Goal: Information Seeking & Learning: Learn about a topic

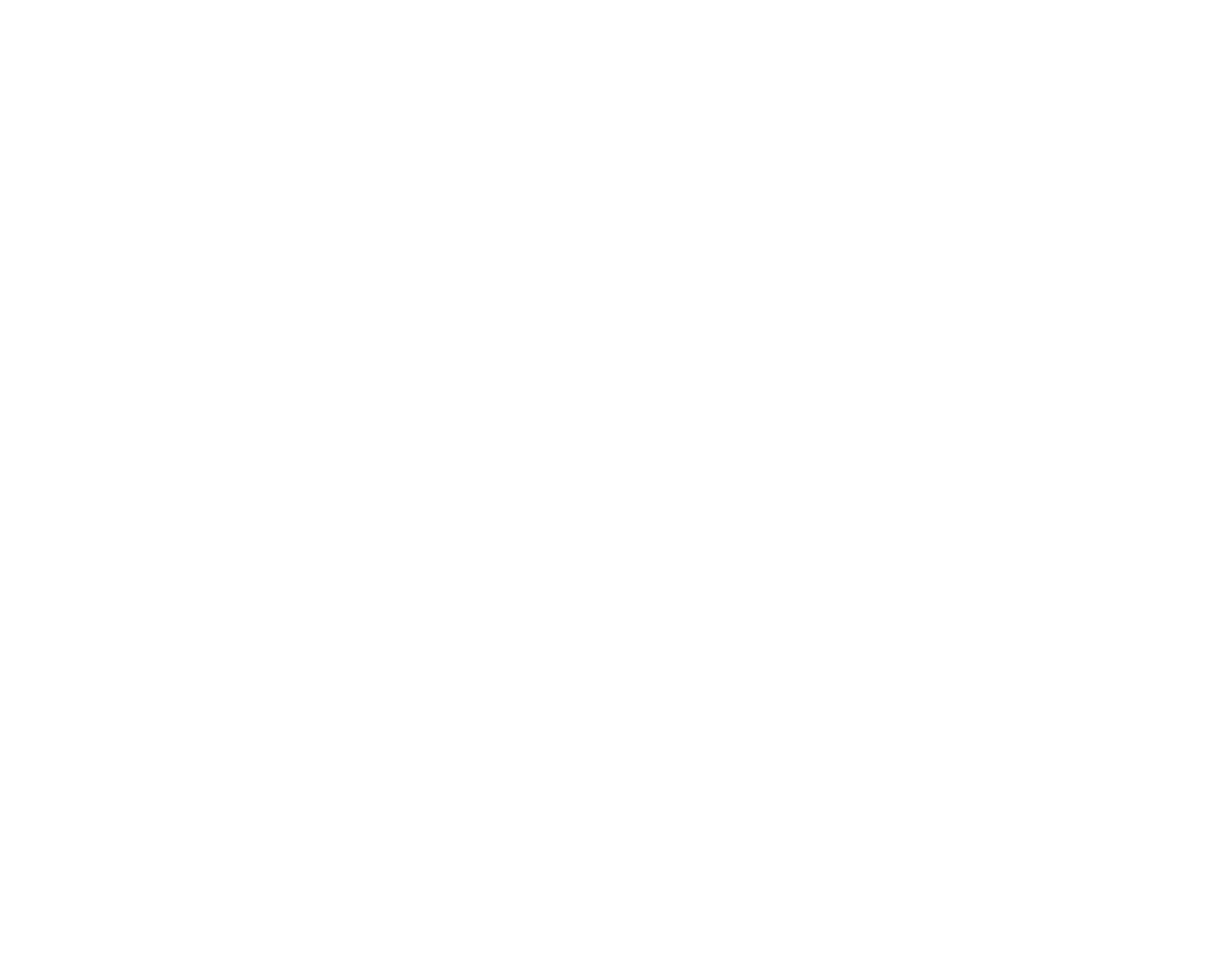
scroll to position [7528, 0]
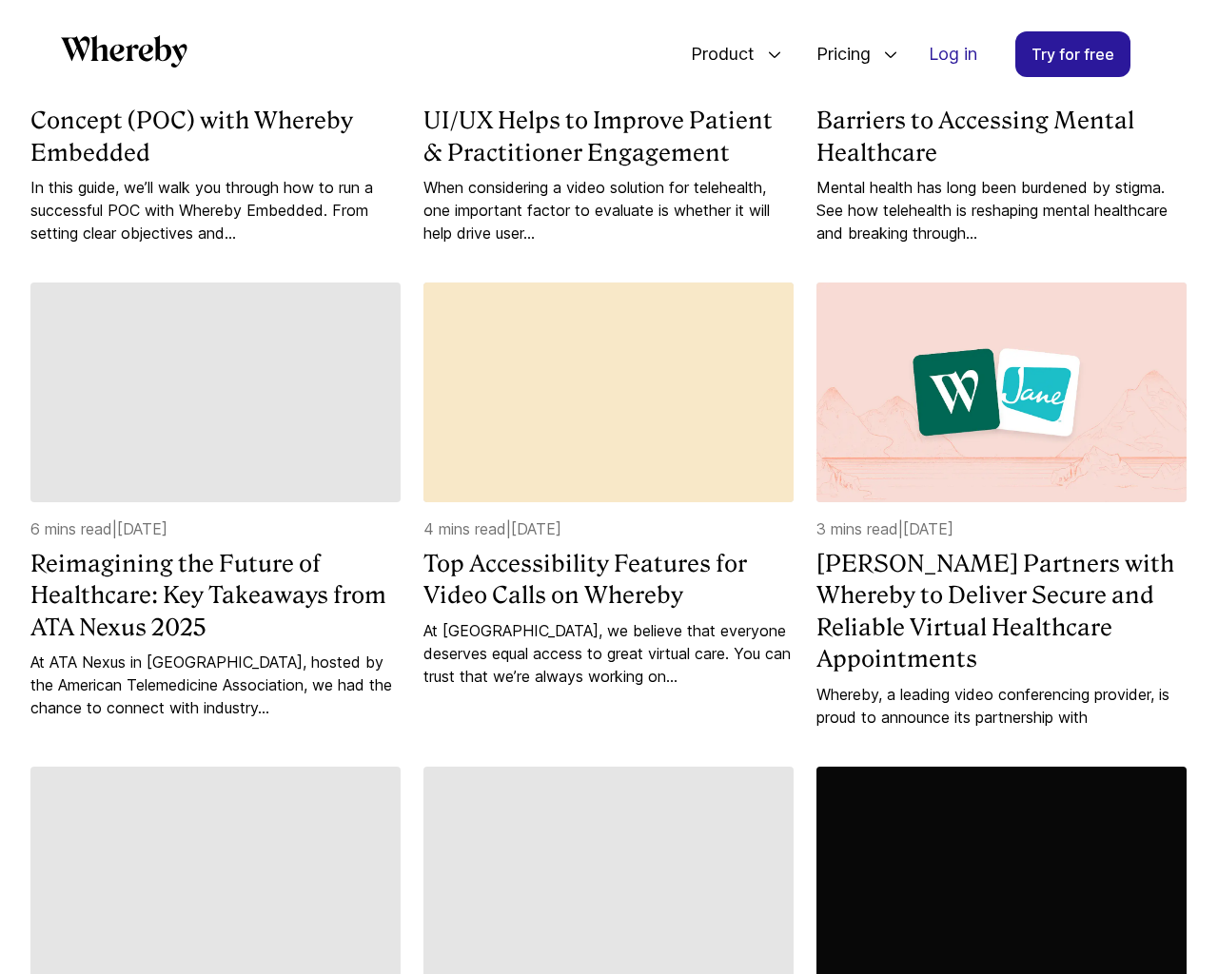
scroll to position [2931, 0]
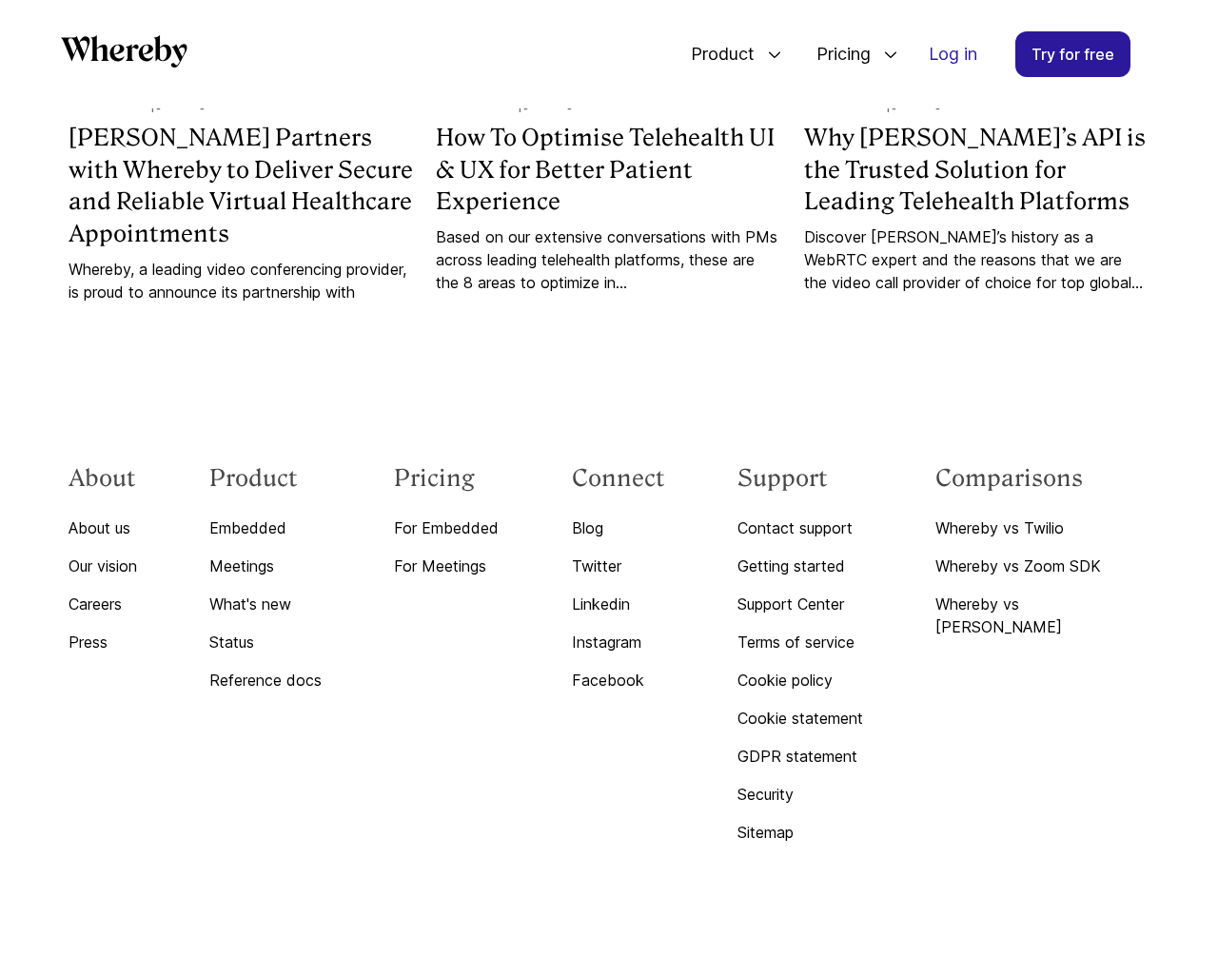
scroll to position [1981, 0]
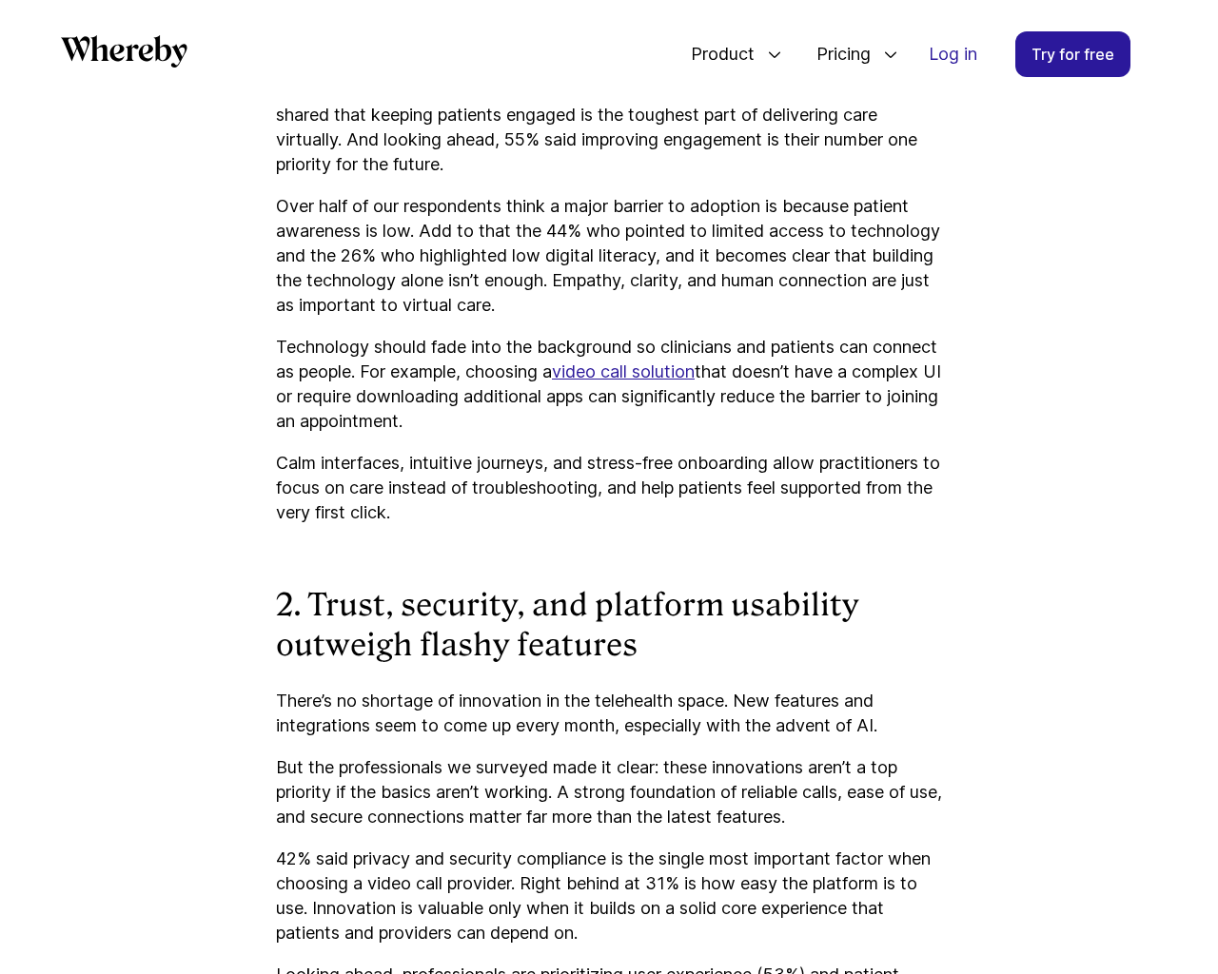
scroll to position [4592, 0]
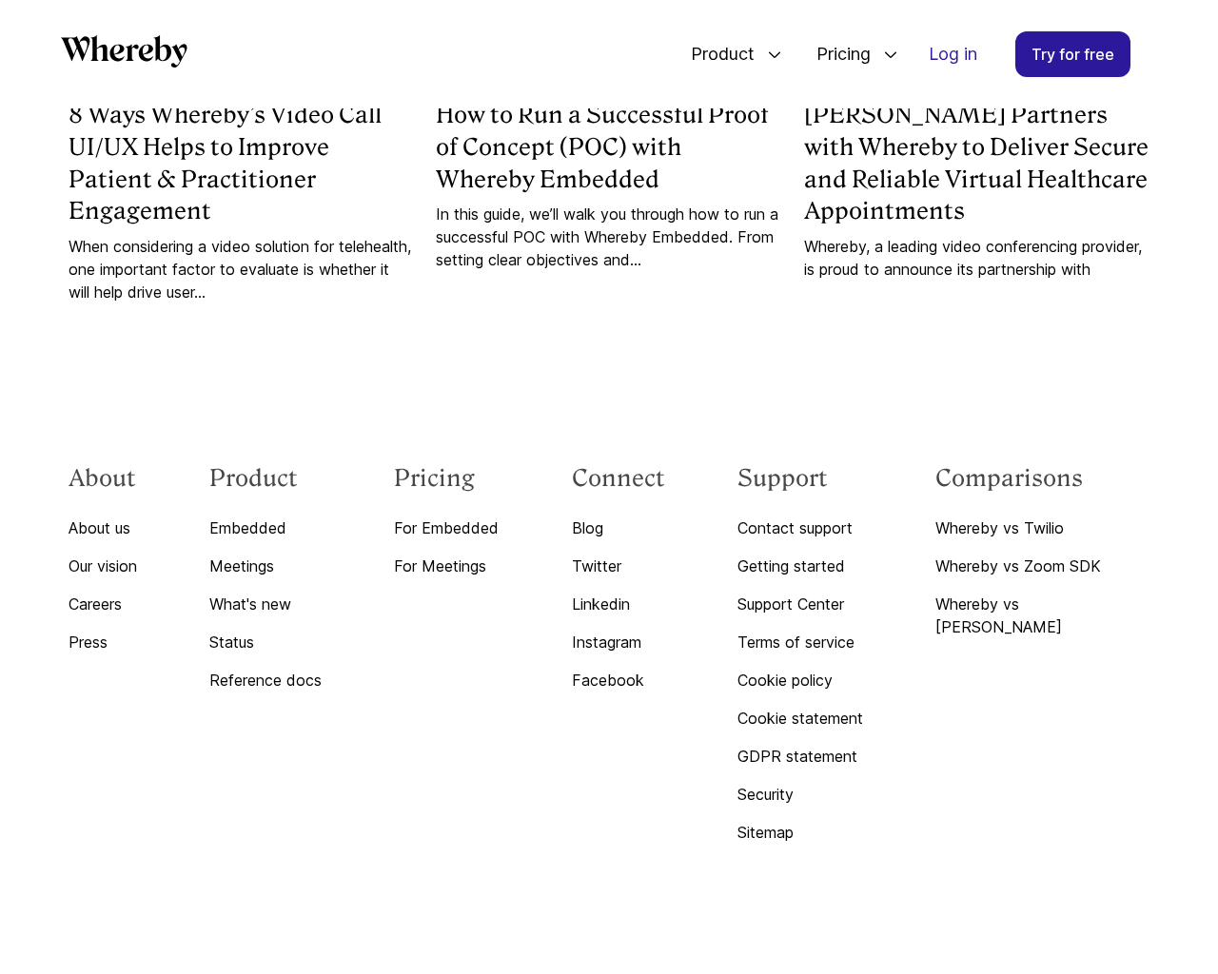
scroll to position [1981, 0]
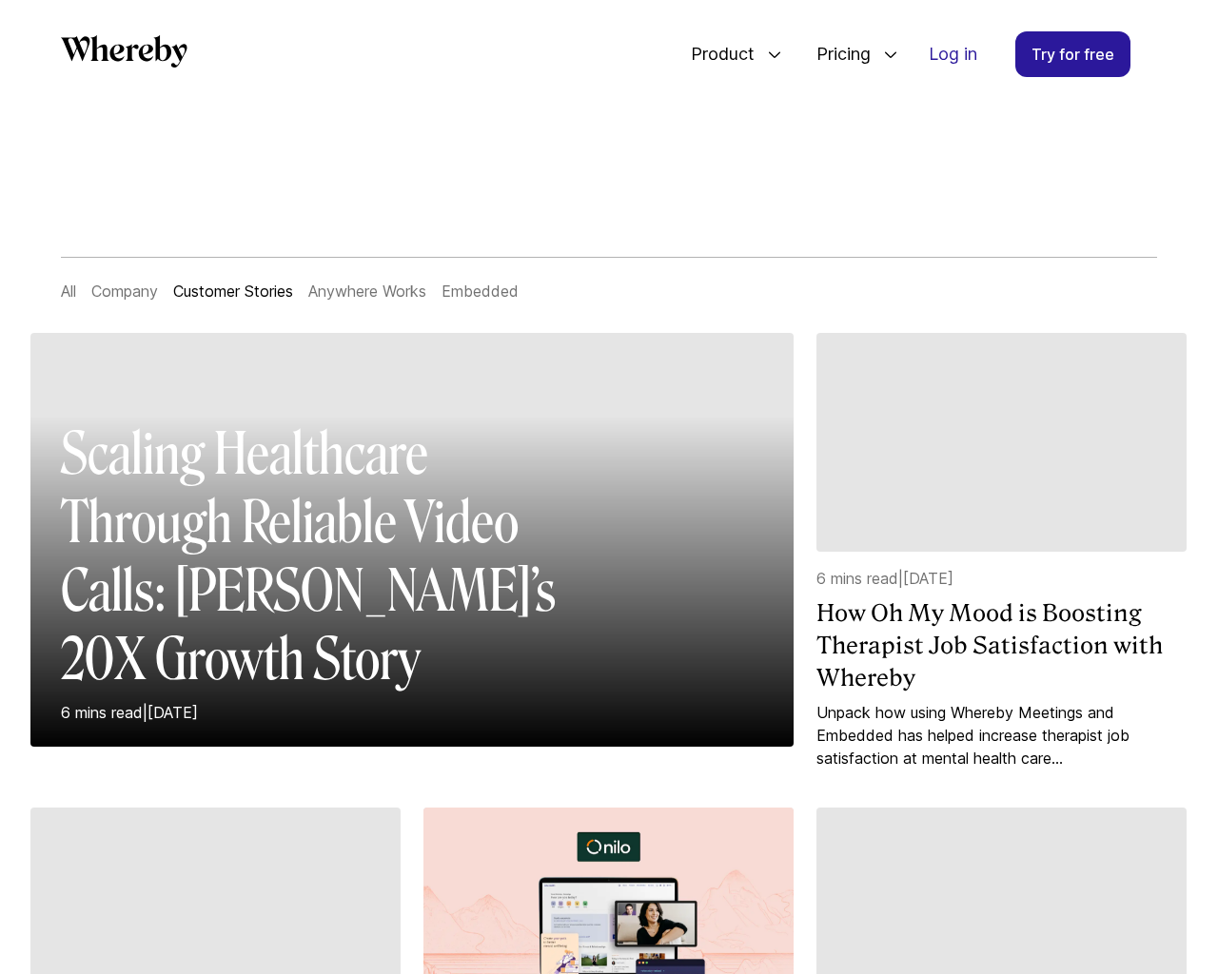
scroll to position [6212, 0]
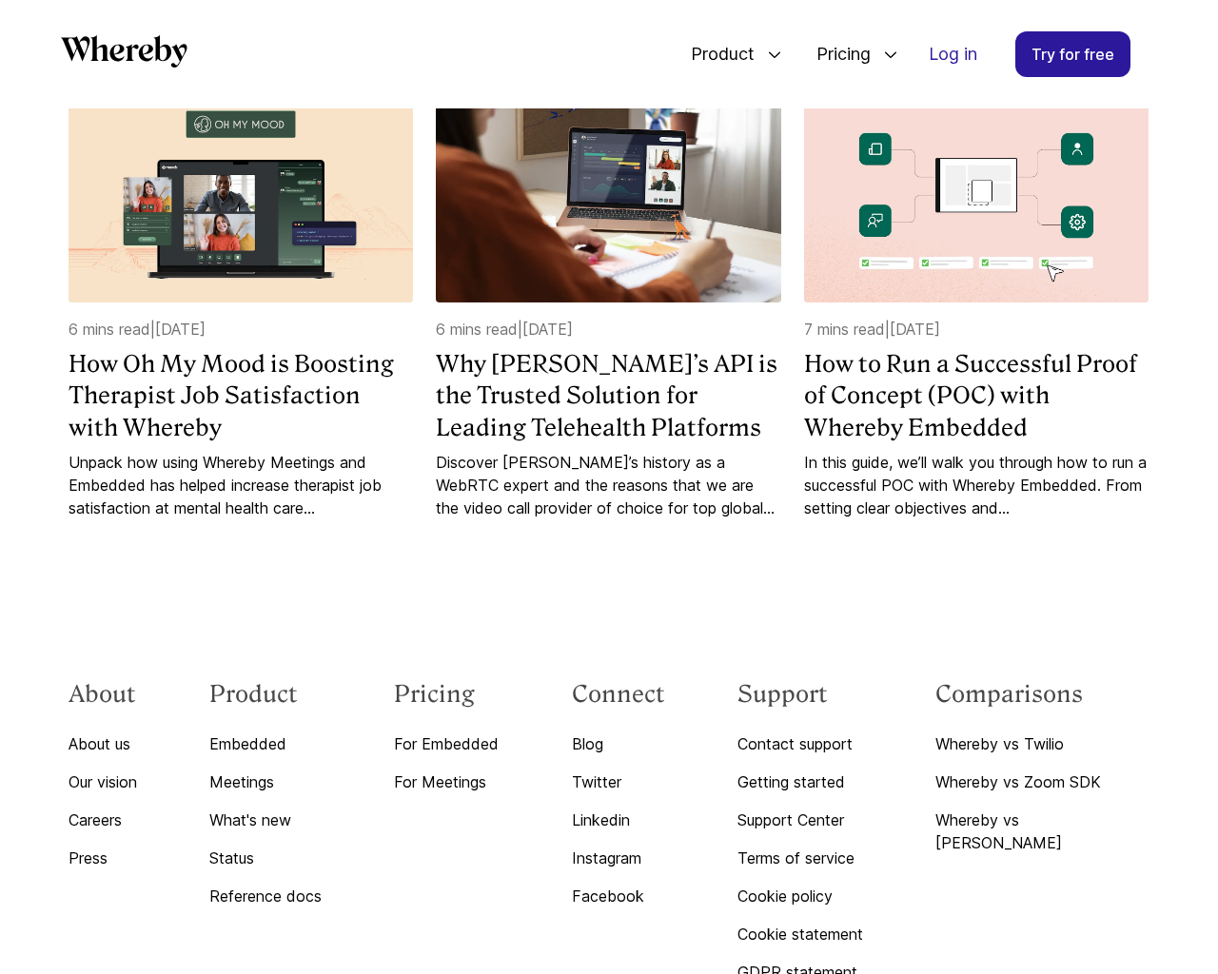
scroll to position [7528, 0]
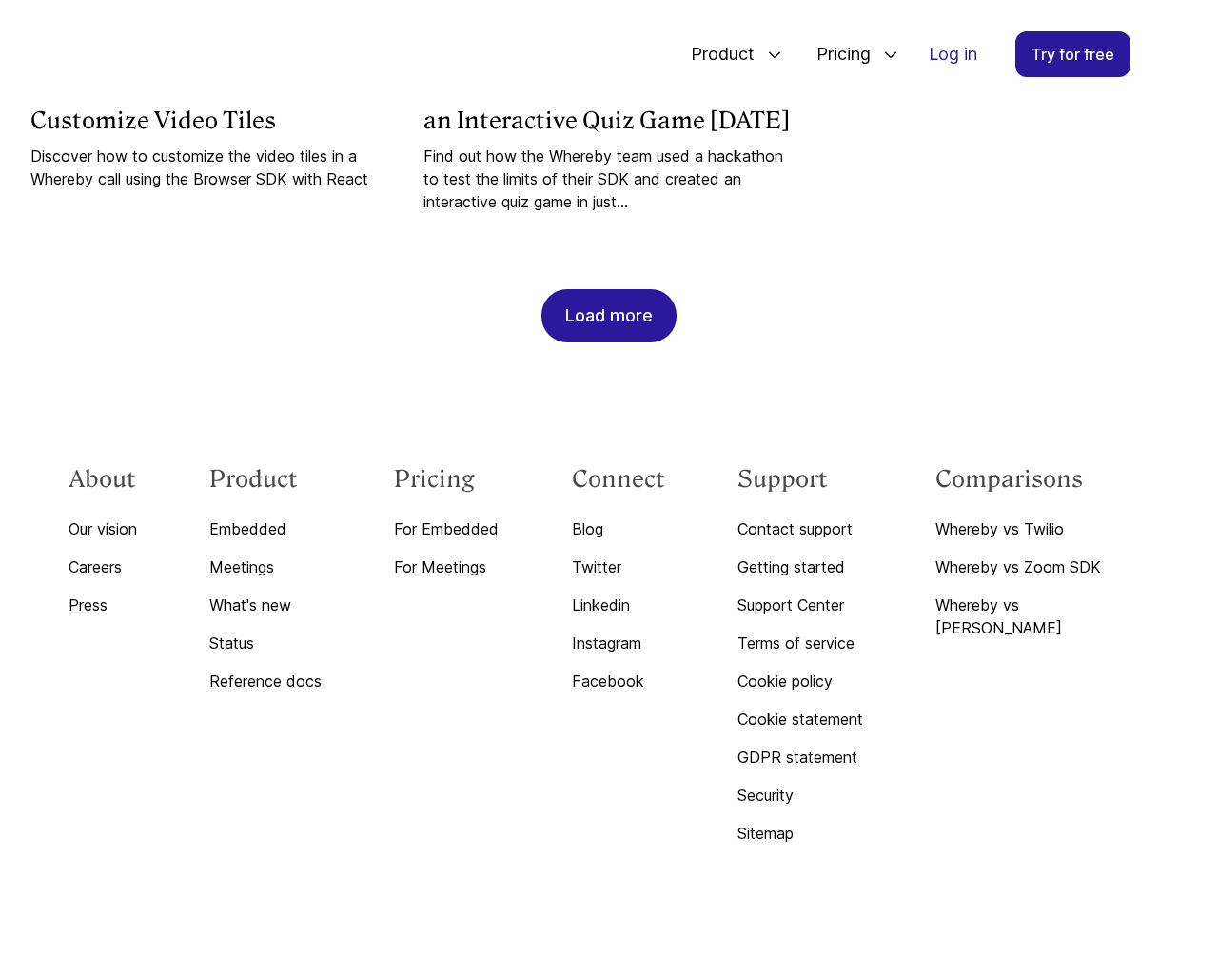
scroll to position [1537, 0]
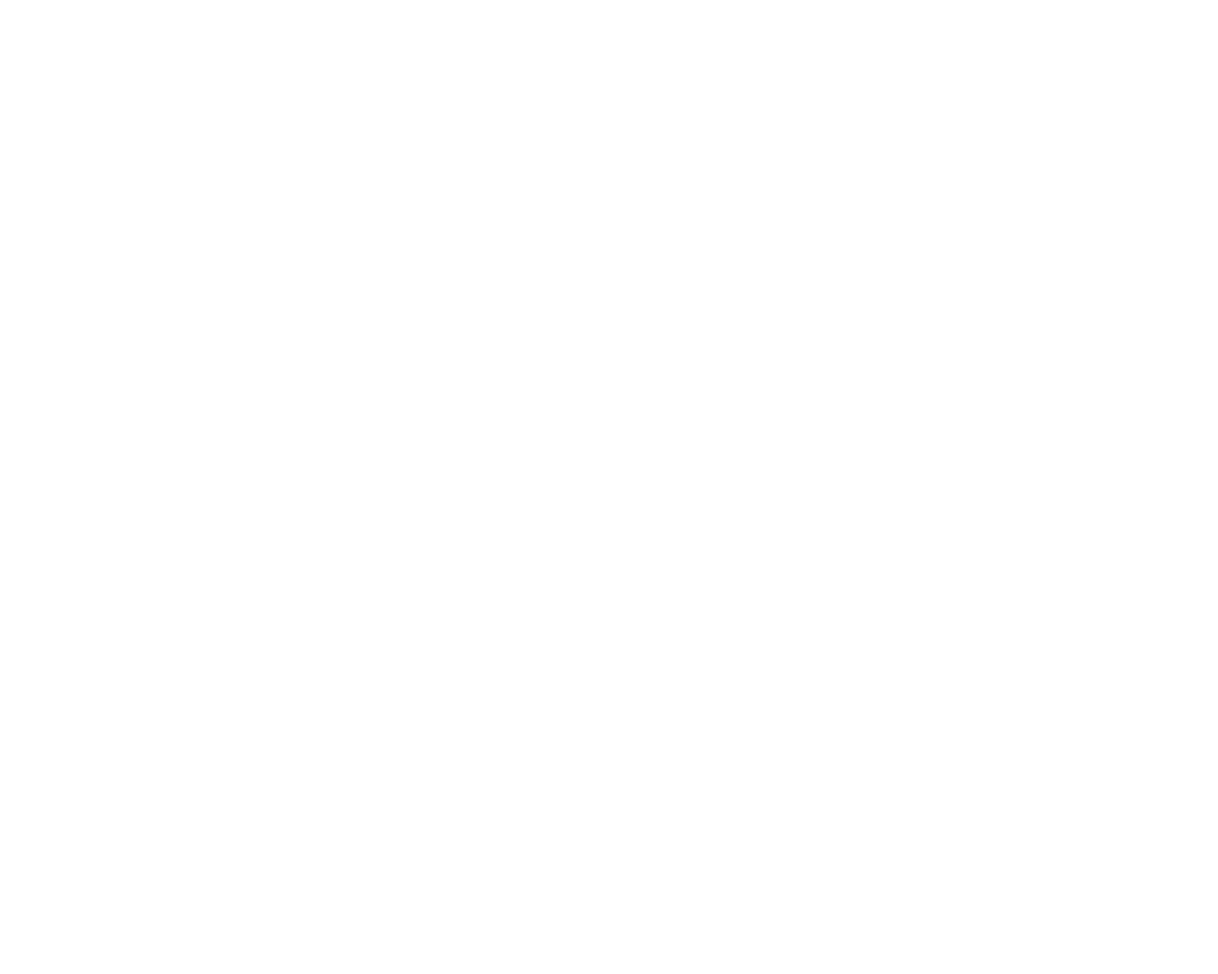
scroll to position [7528, 0]
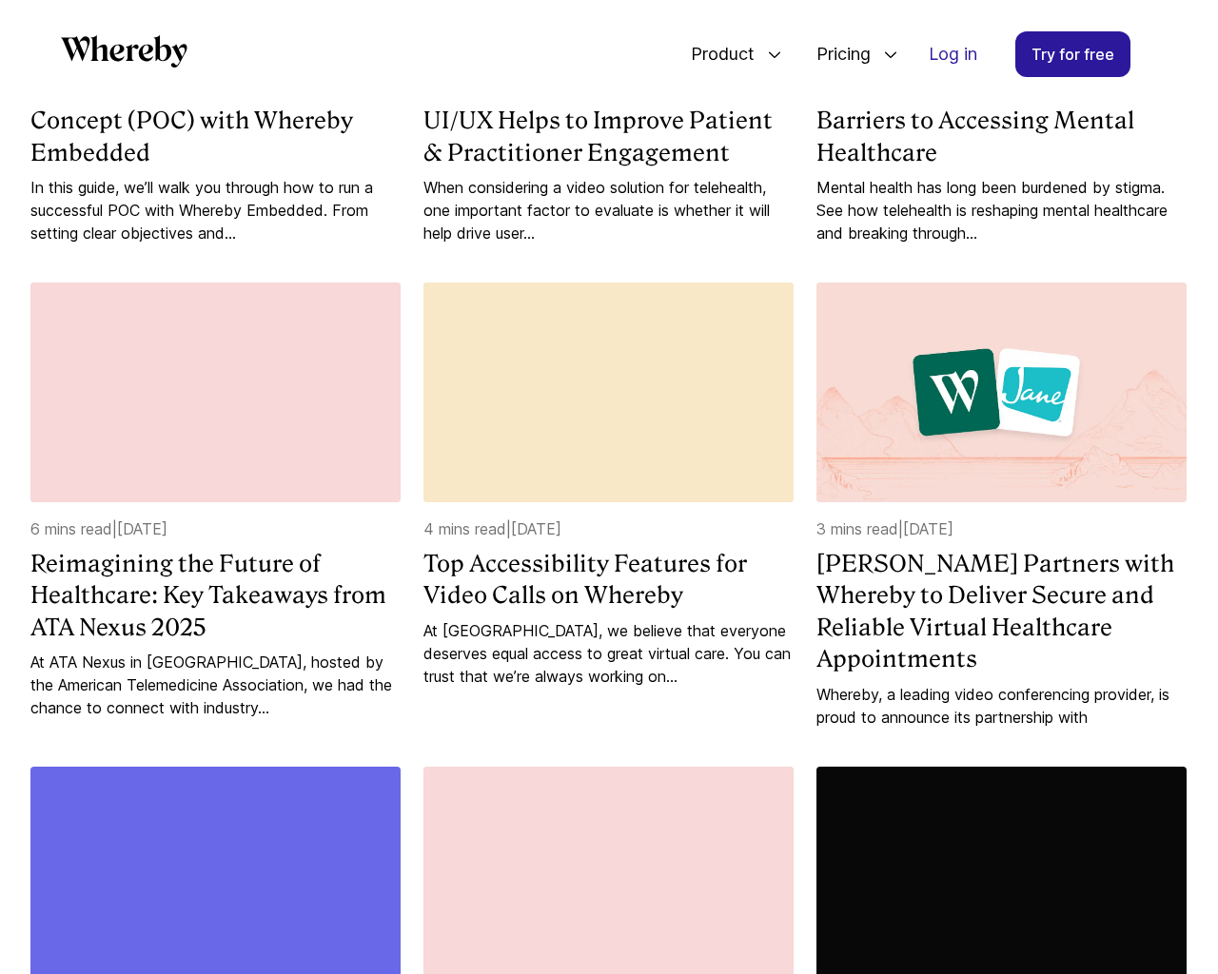
scroll to position [2931, 0]
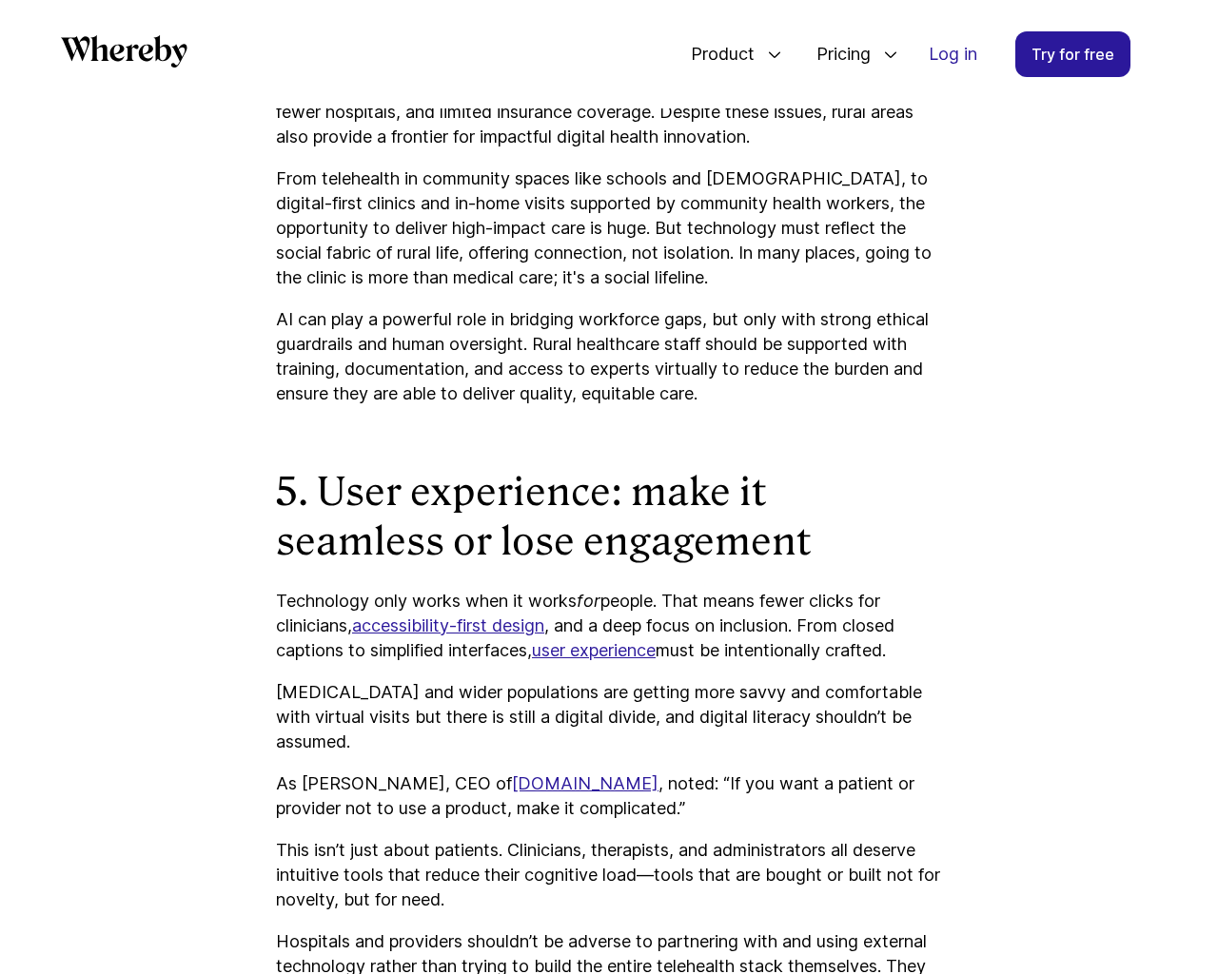
scroll to position [5724, 0]
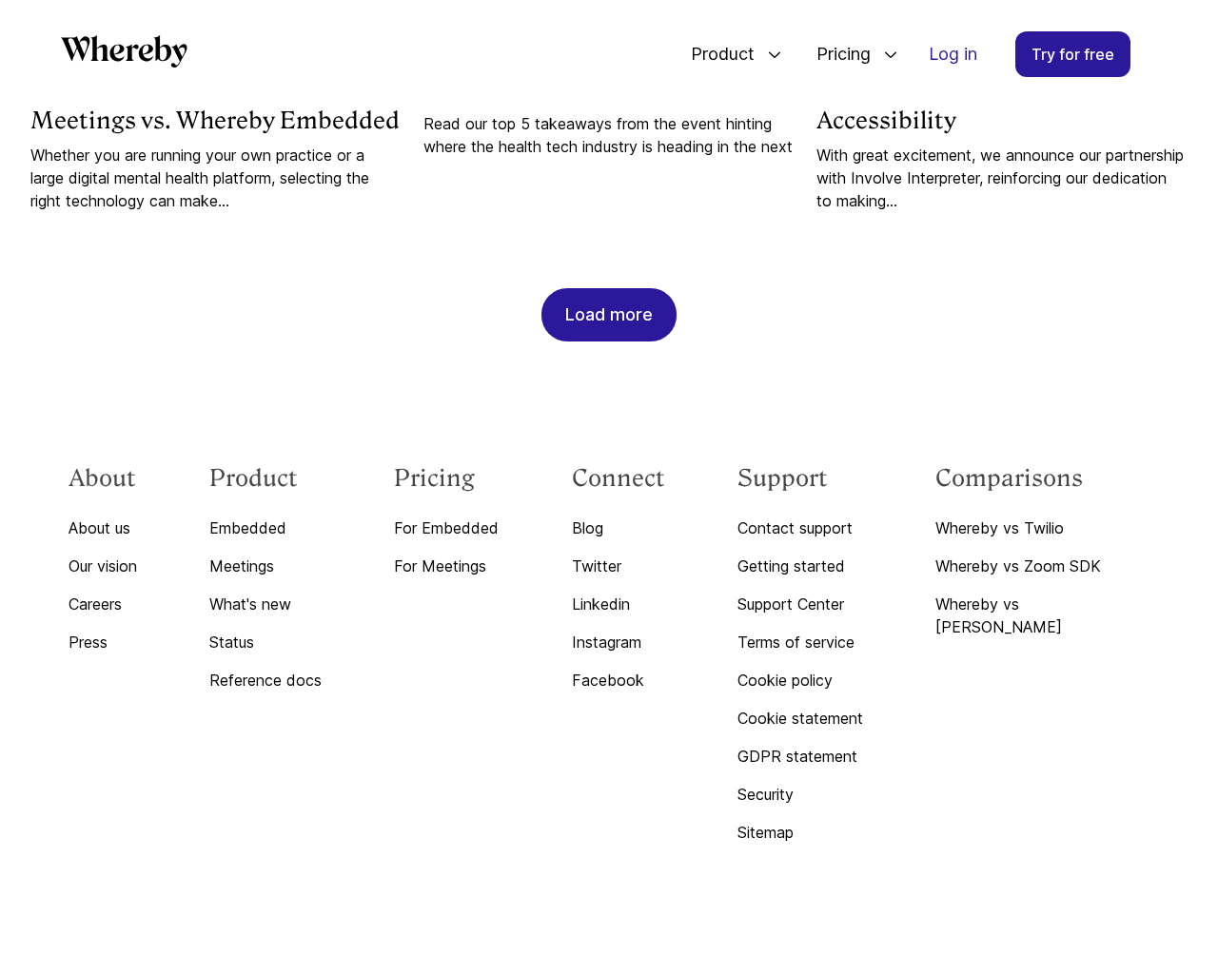
scroll to position [1981, 0]
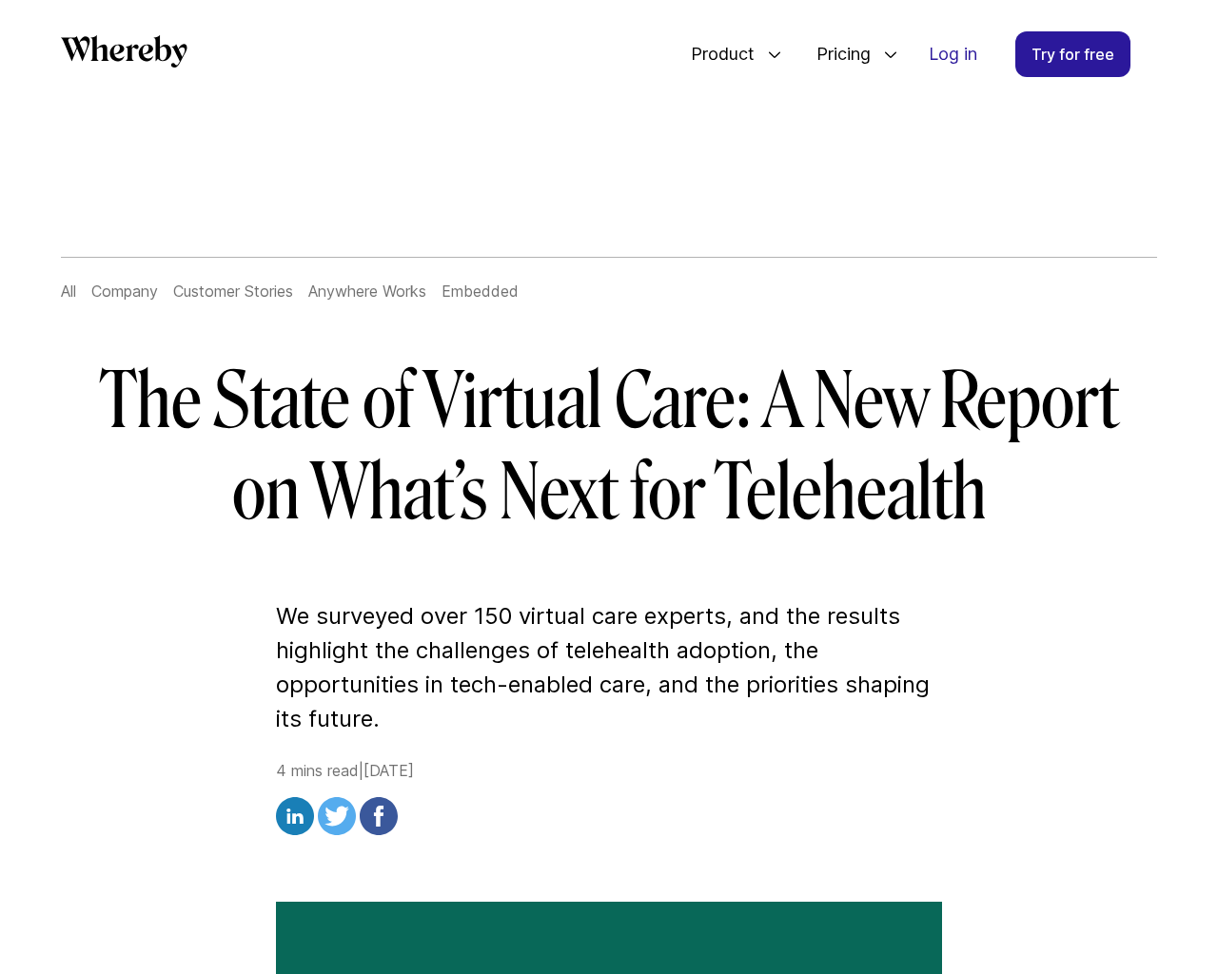
scroll to position [4592, 0]
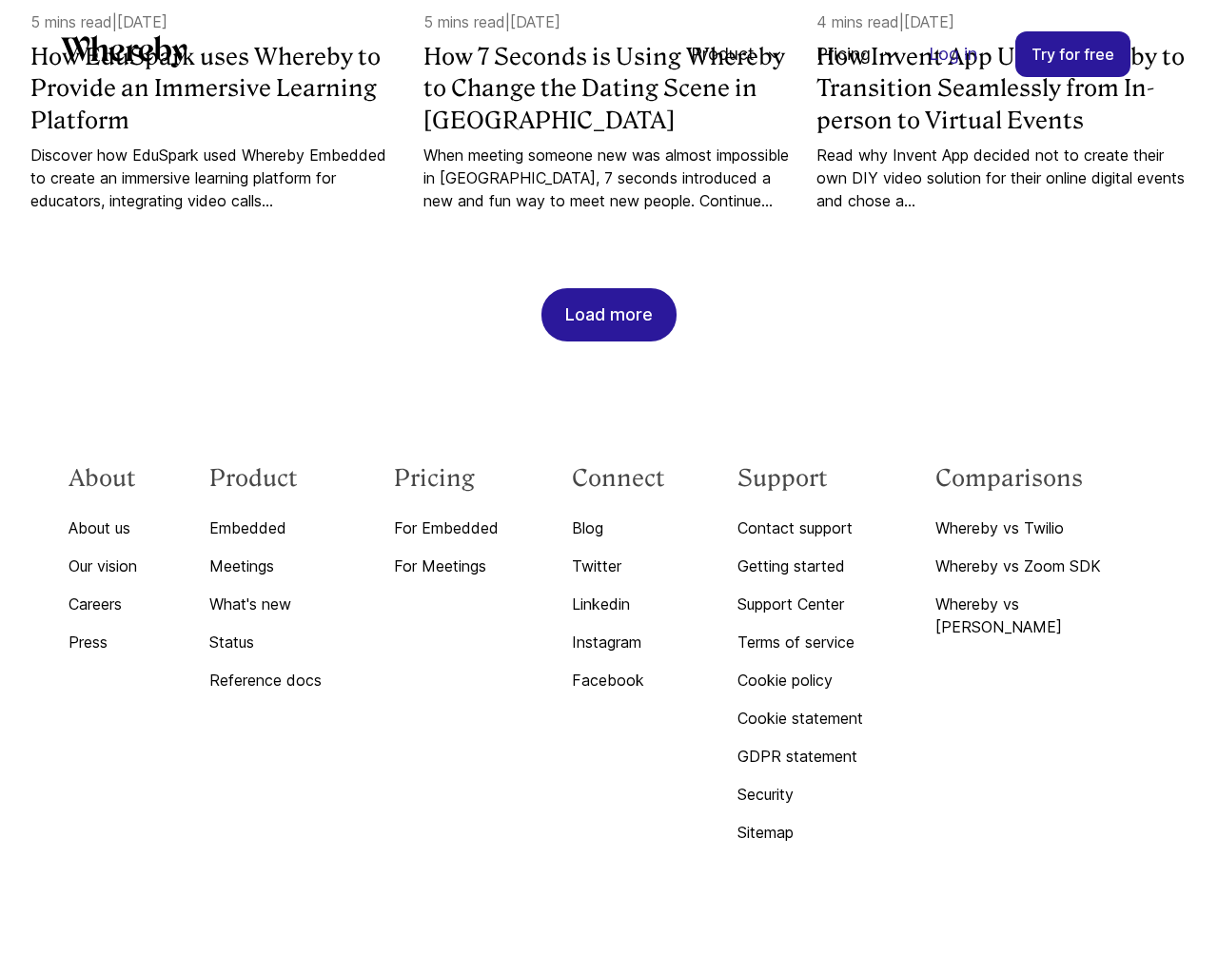
scroll to position [1981, 0]
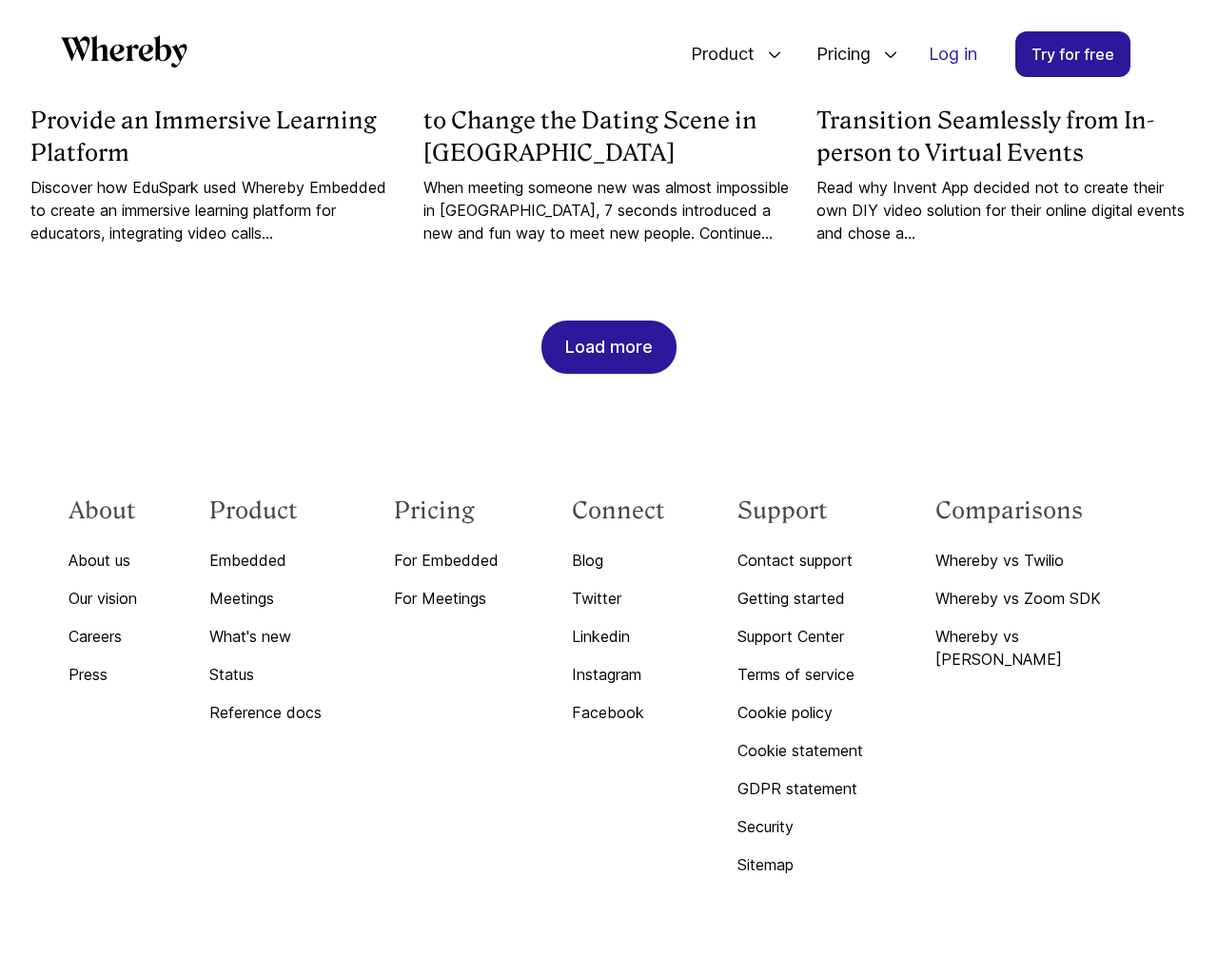
scroll to position [6212, 0]
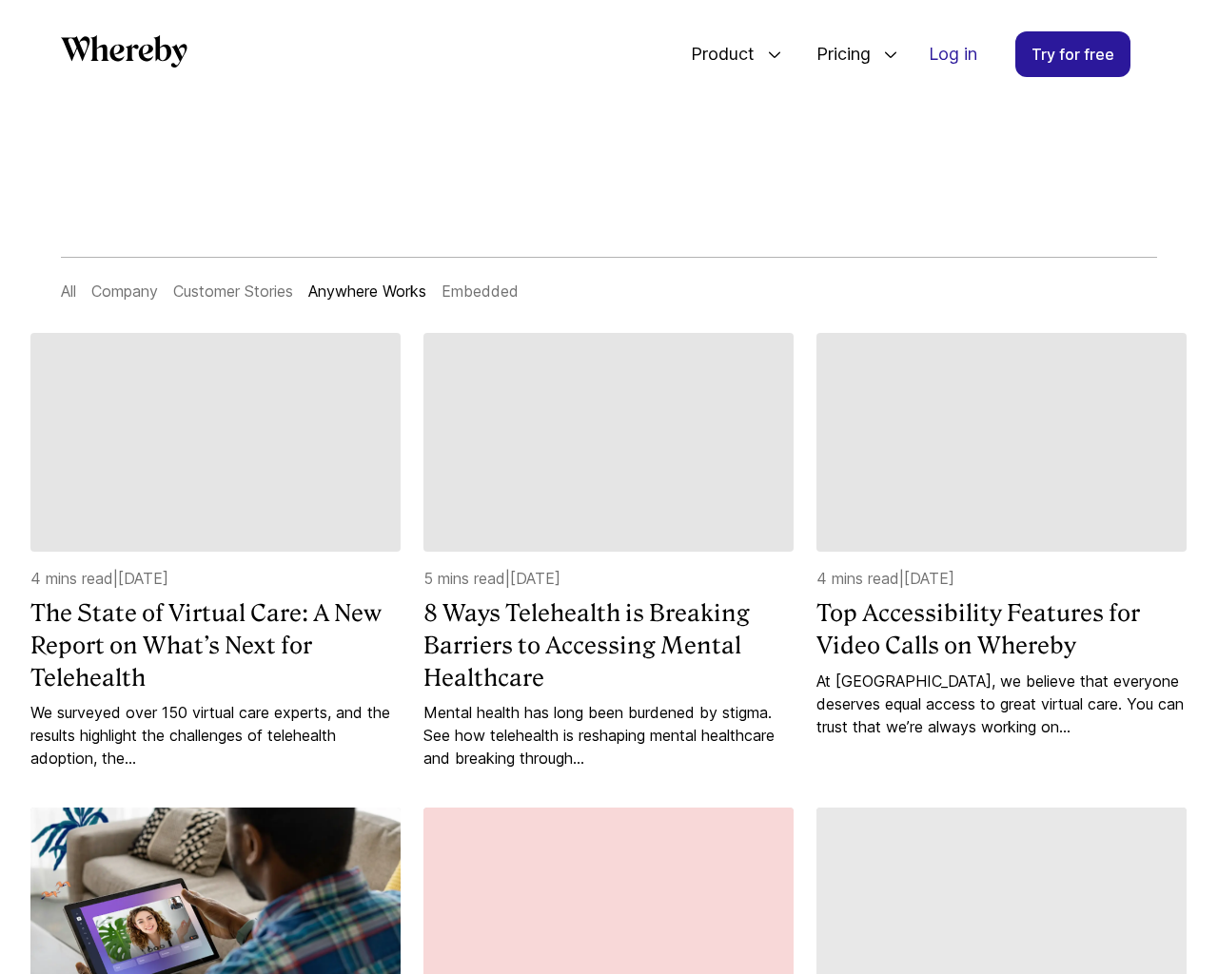
scroll to position [1958, 0]
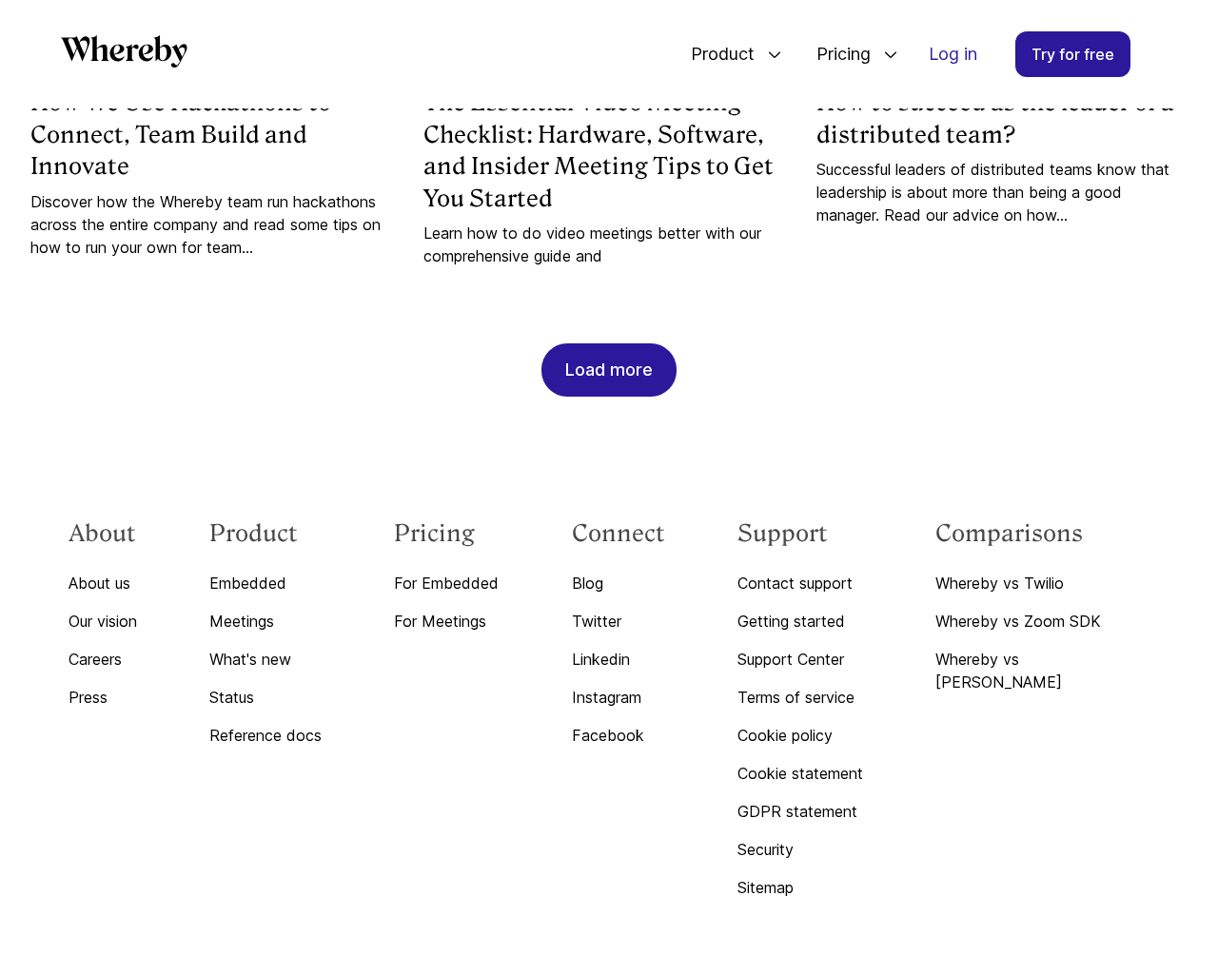
scroll to position [7290, 0]
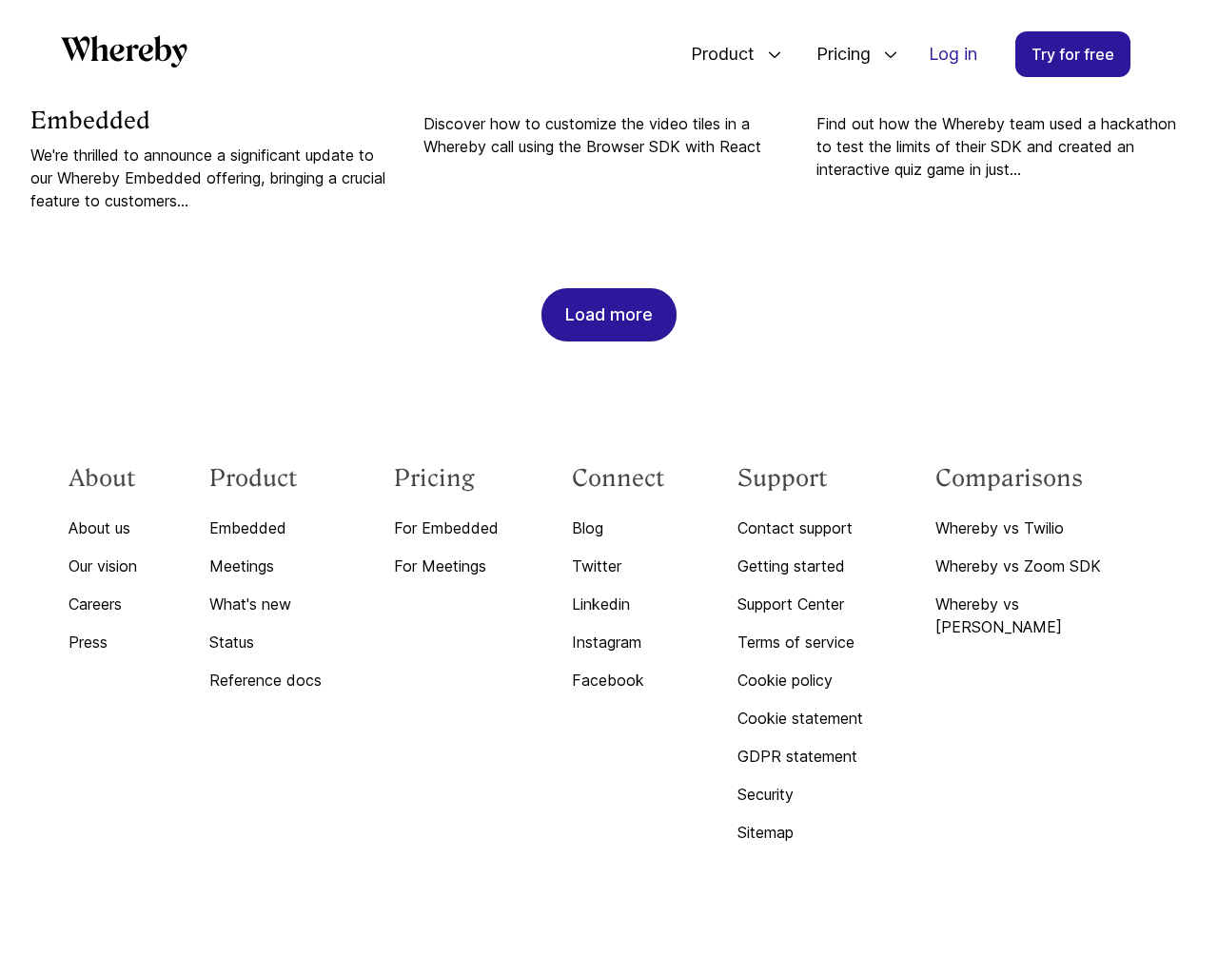
scroll to position [2013, 0]
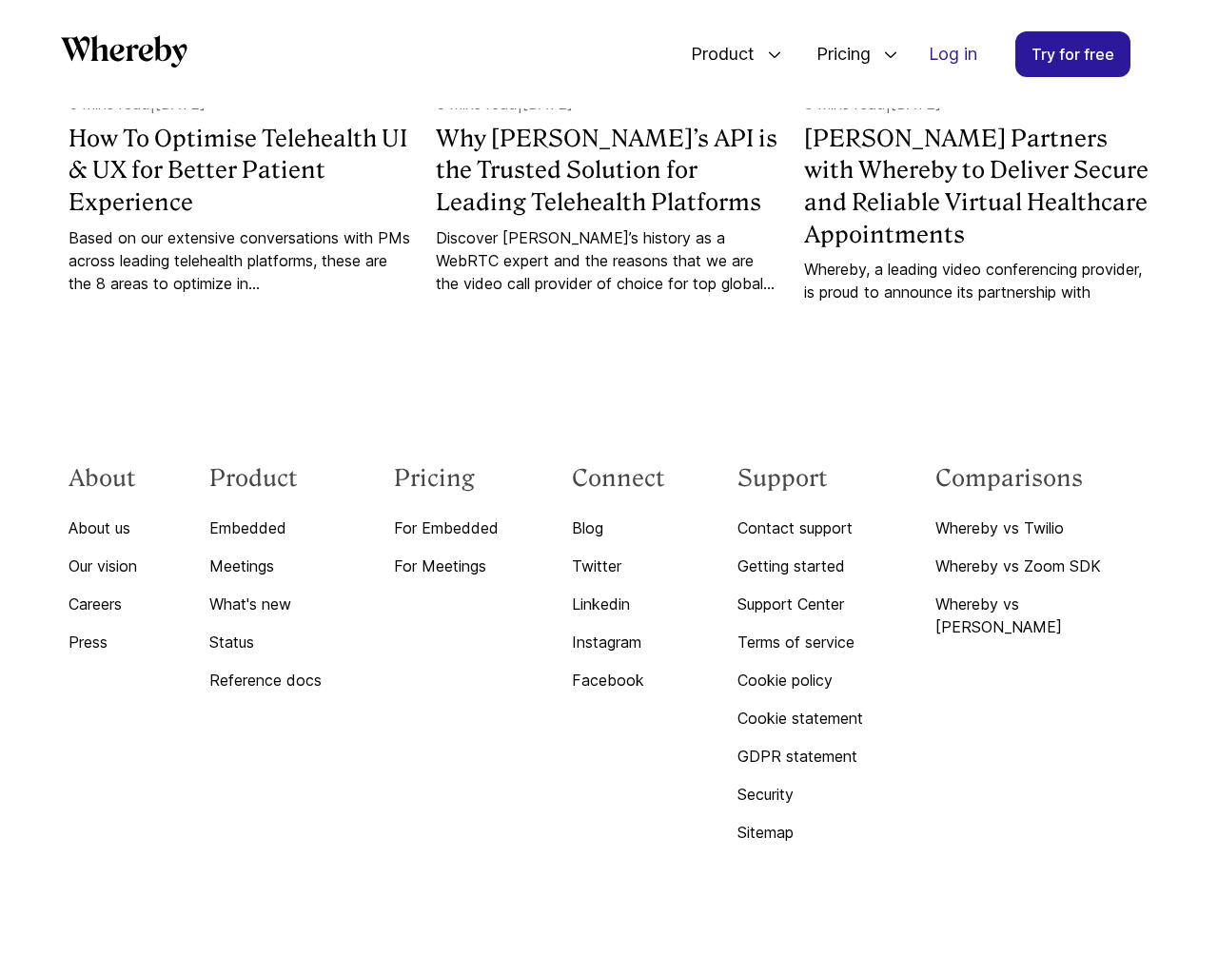
scroll to position [10127, 0]
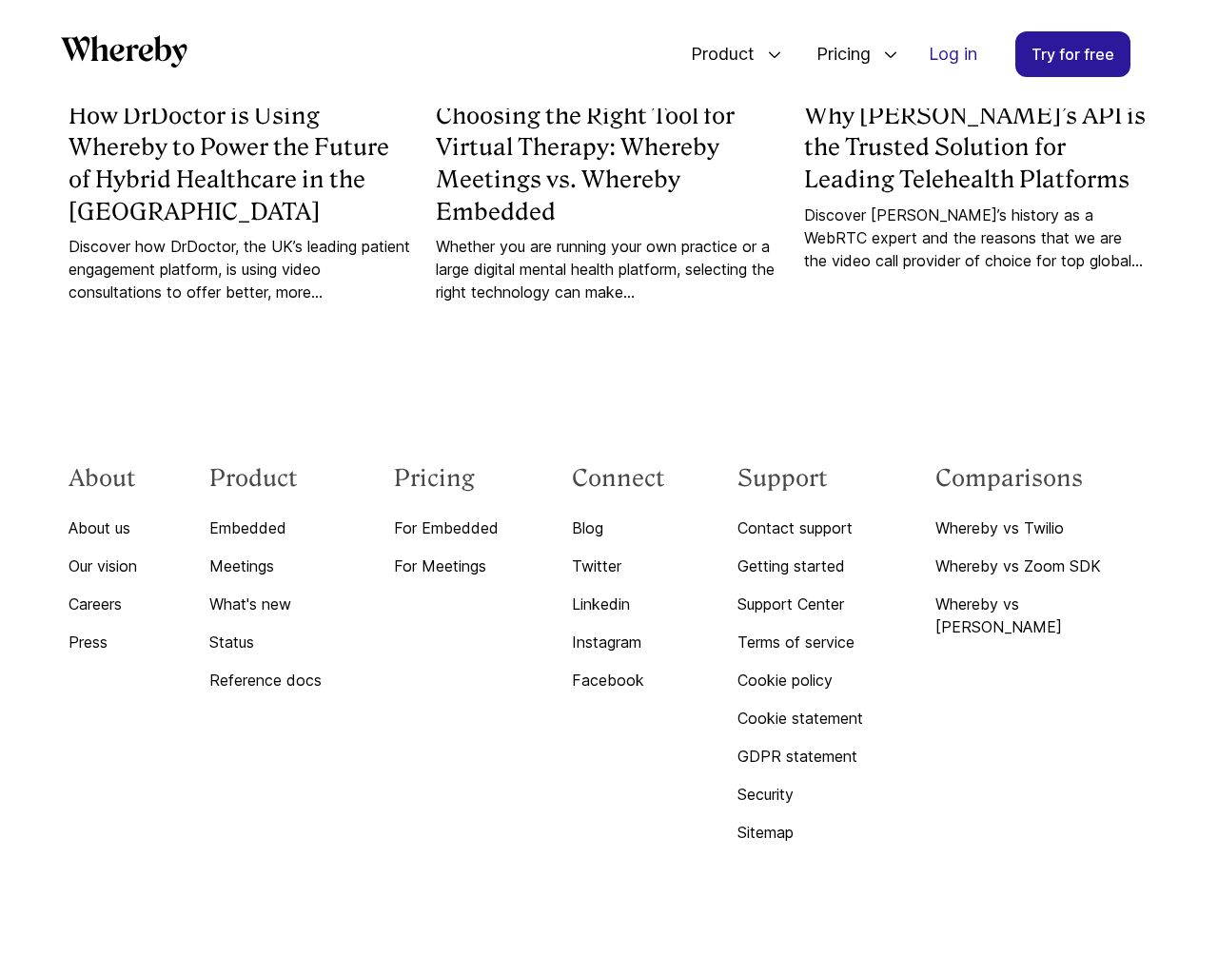
scroll to position [6749, 0]
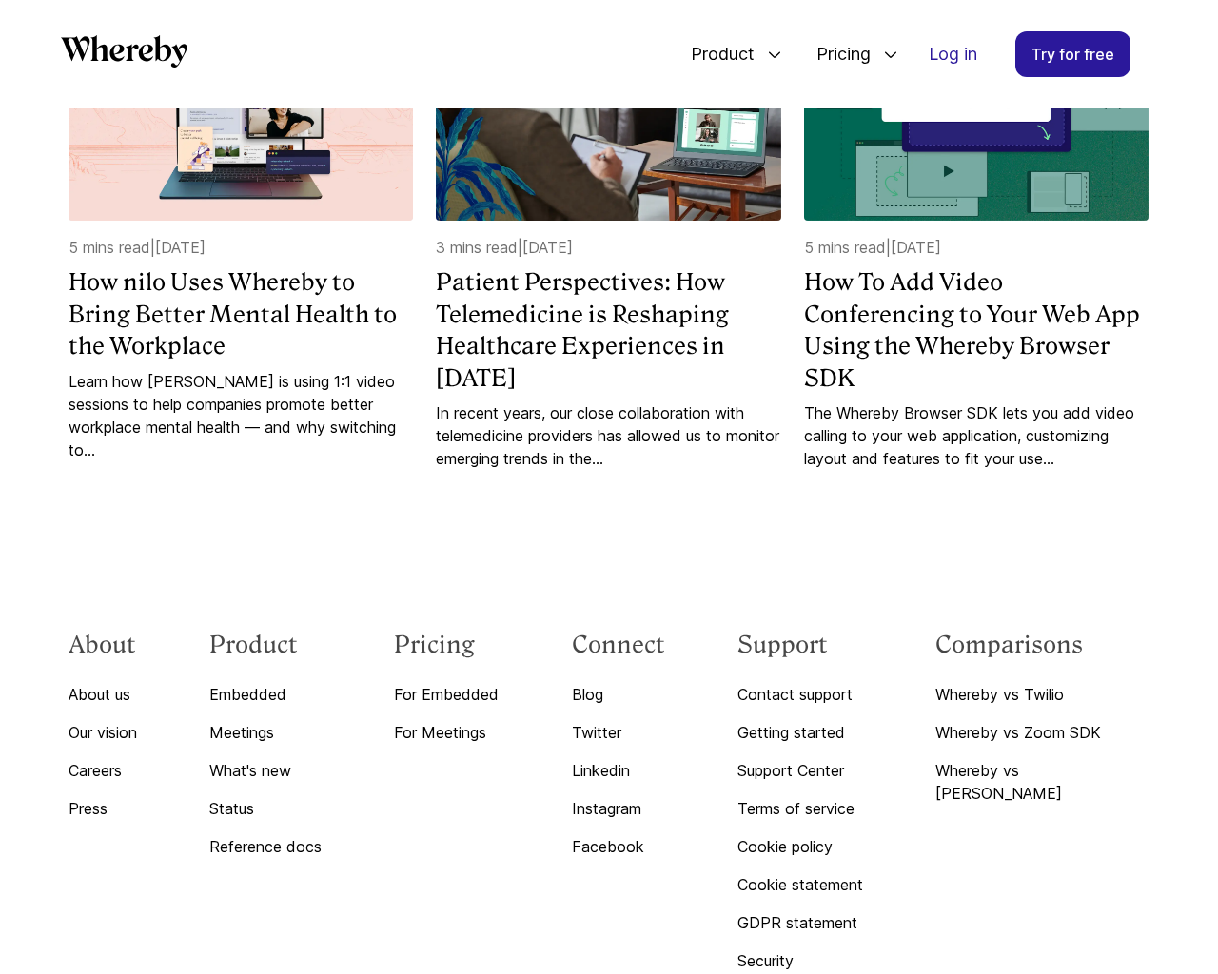
scroll to position [6200, 0]
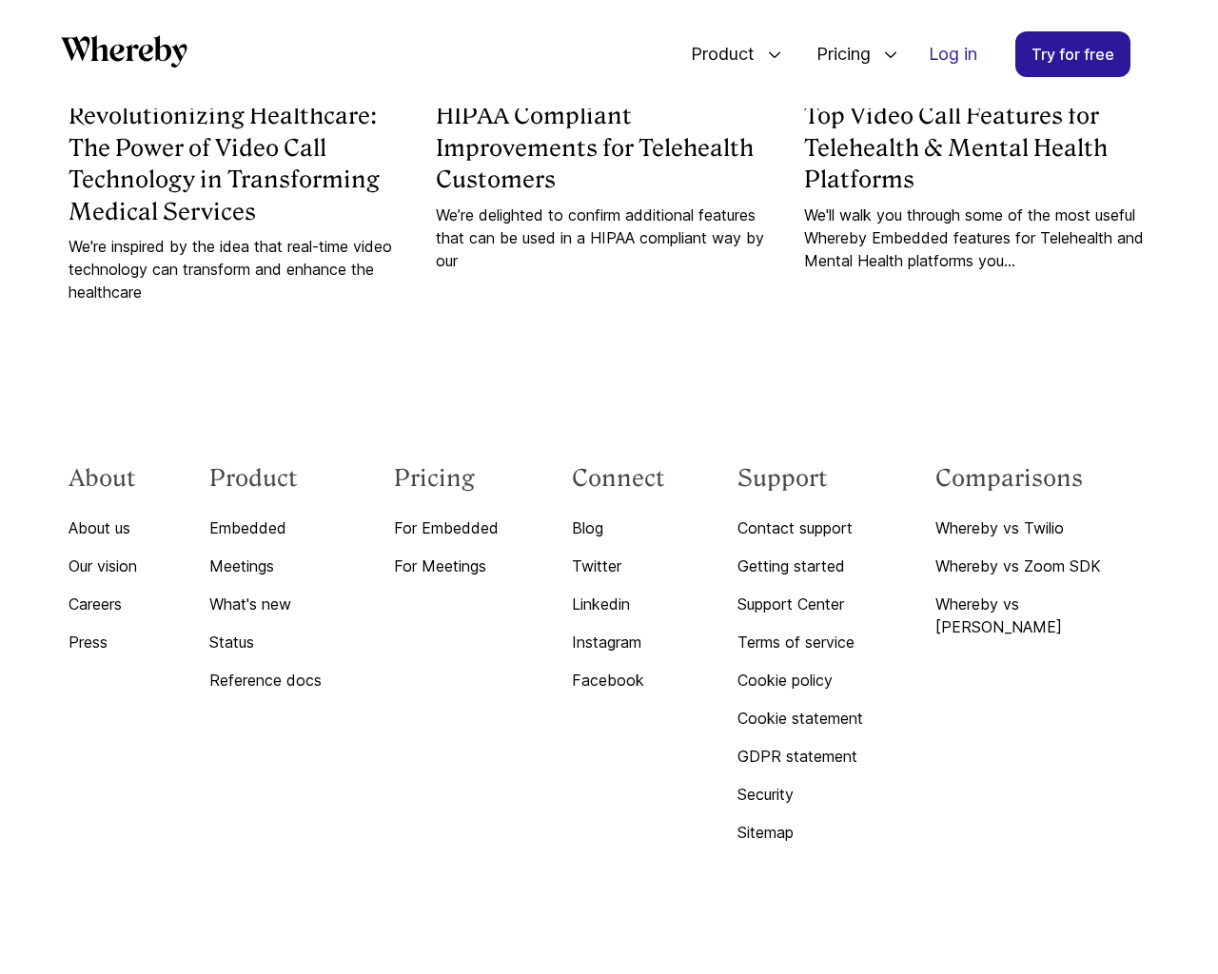
scroll to position [4646, 0]
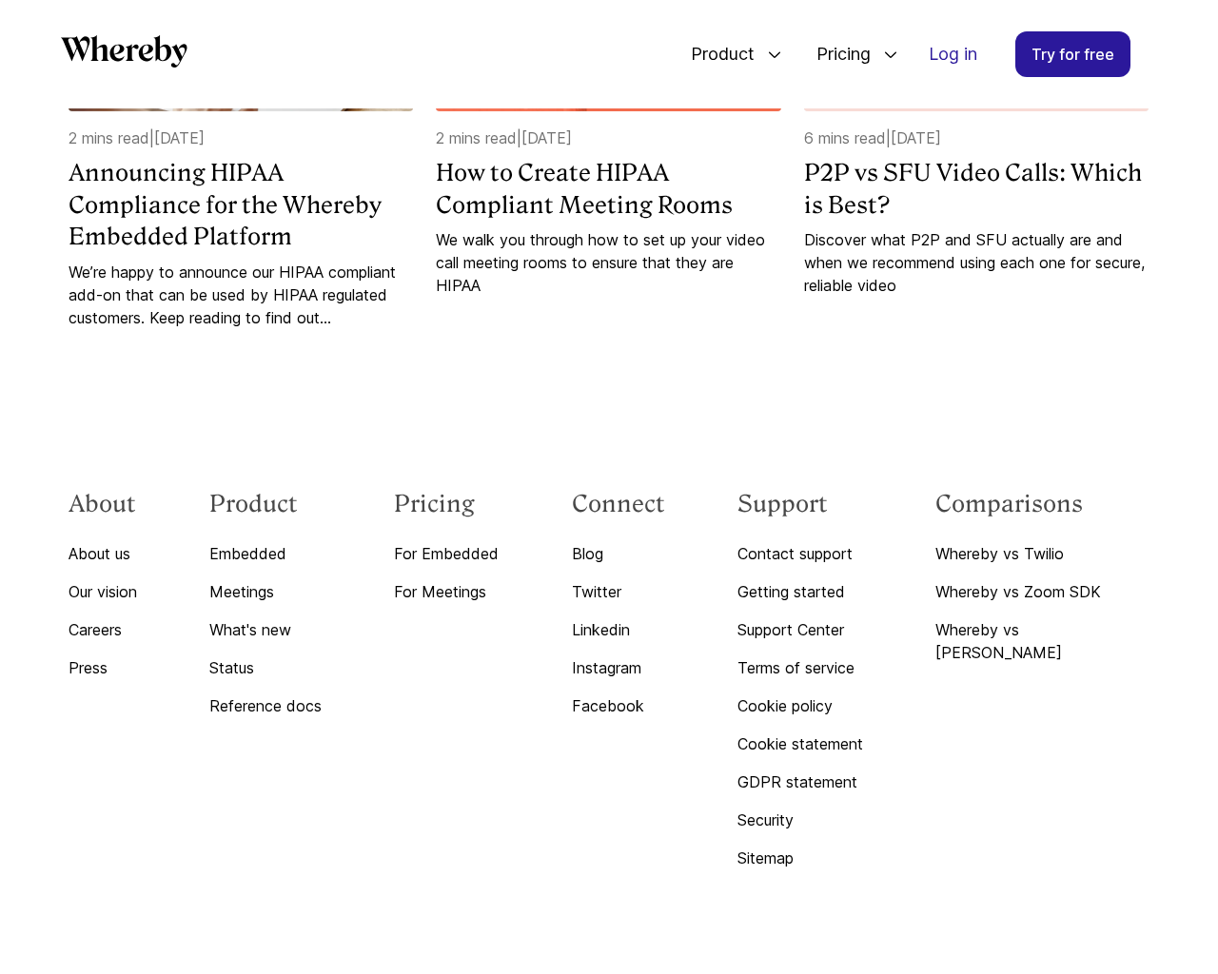
scroll to position [3481, 0]
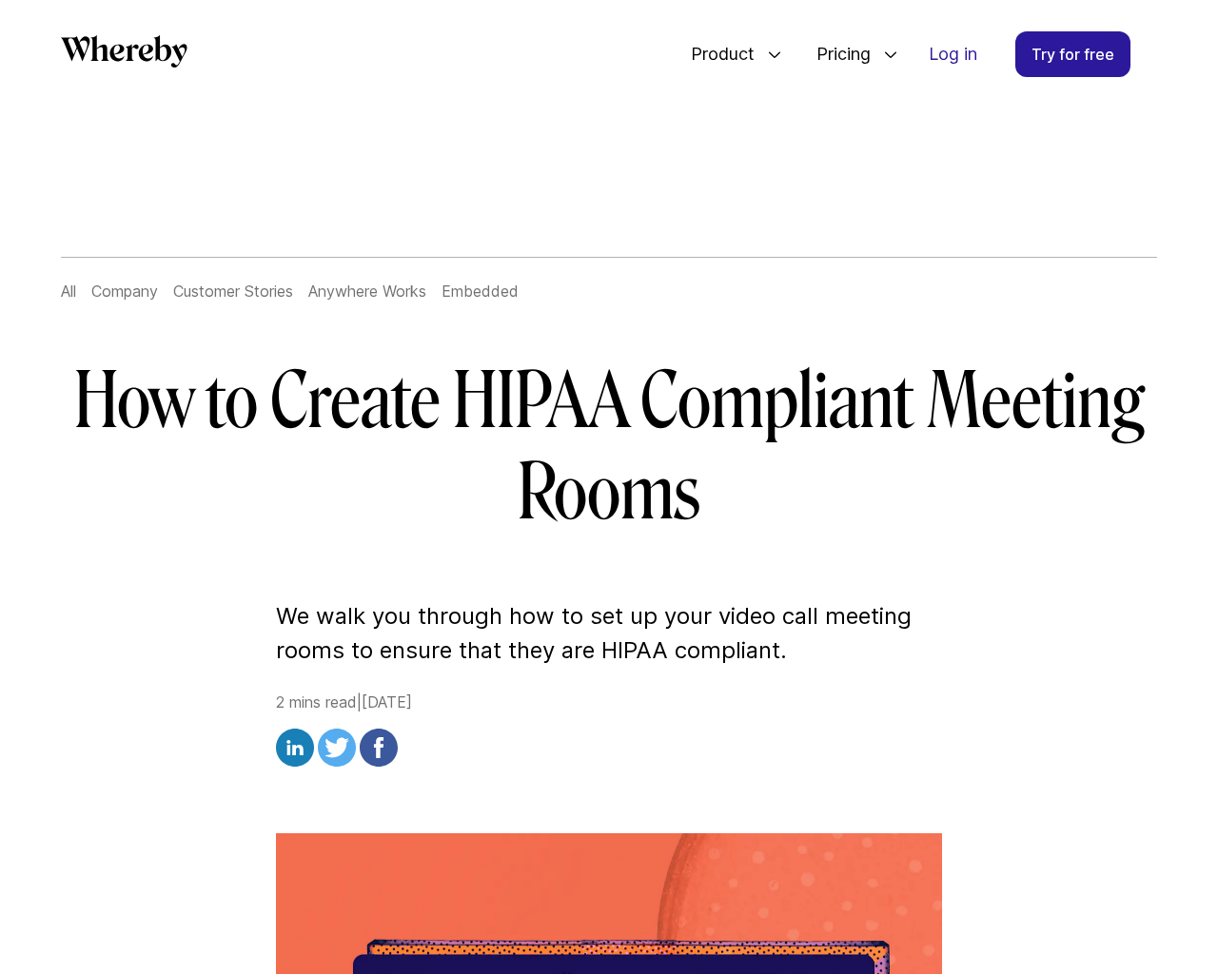
scroll to position [2609, 0]
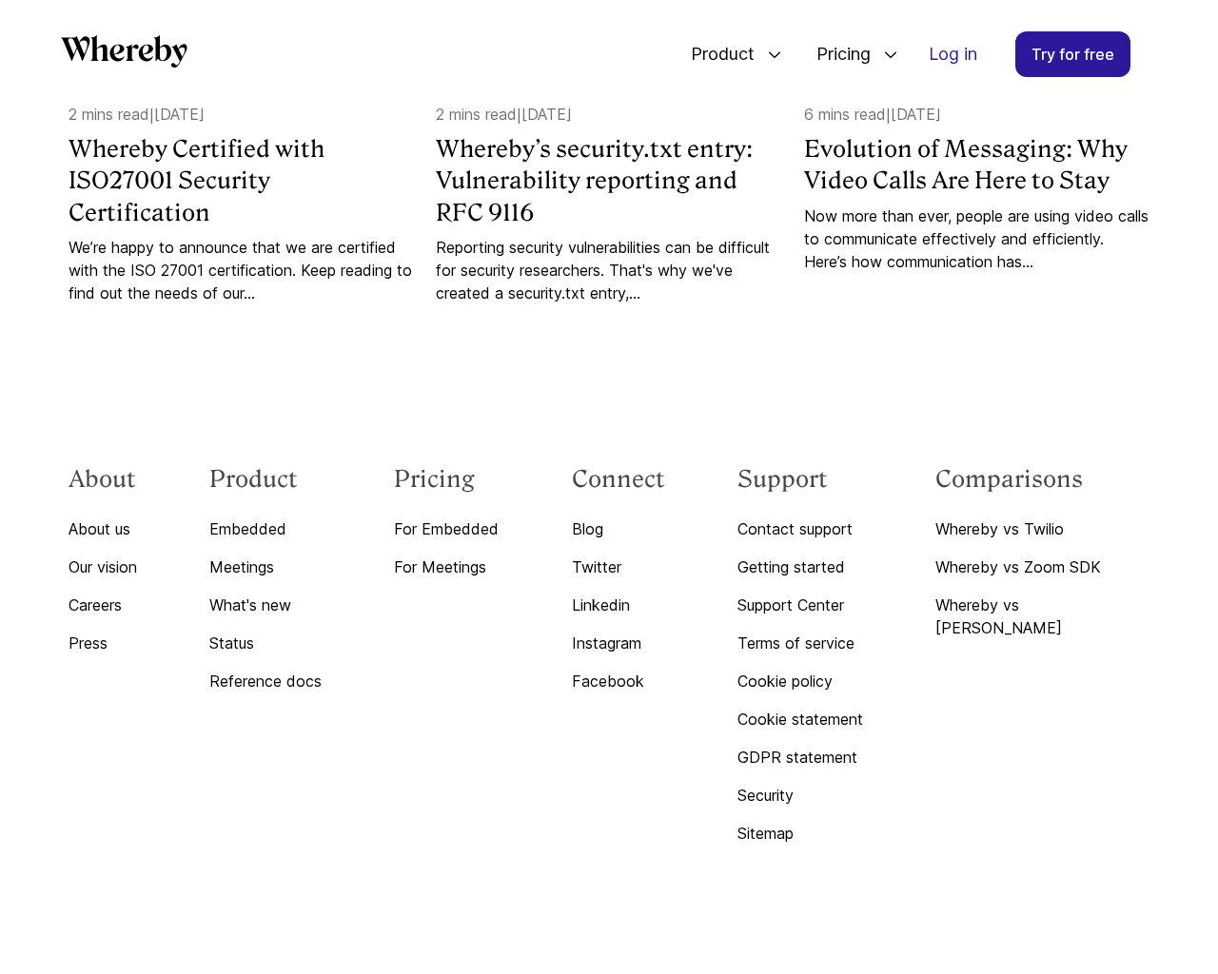
scroll to position [7042, 0]
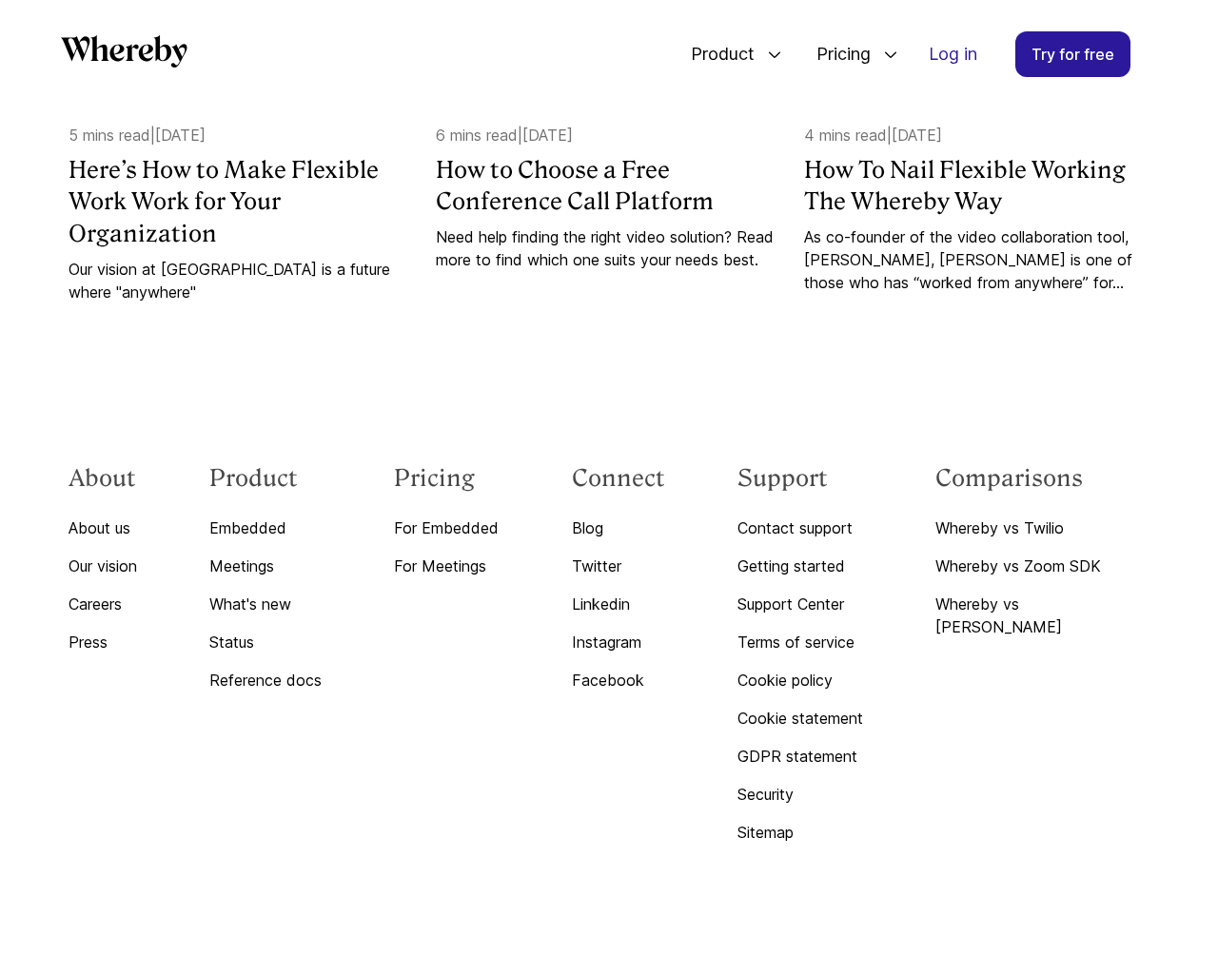
scroll to position [5089, 0]
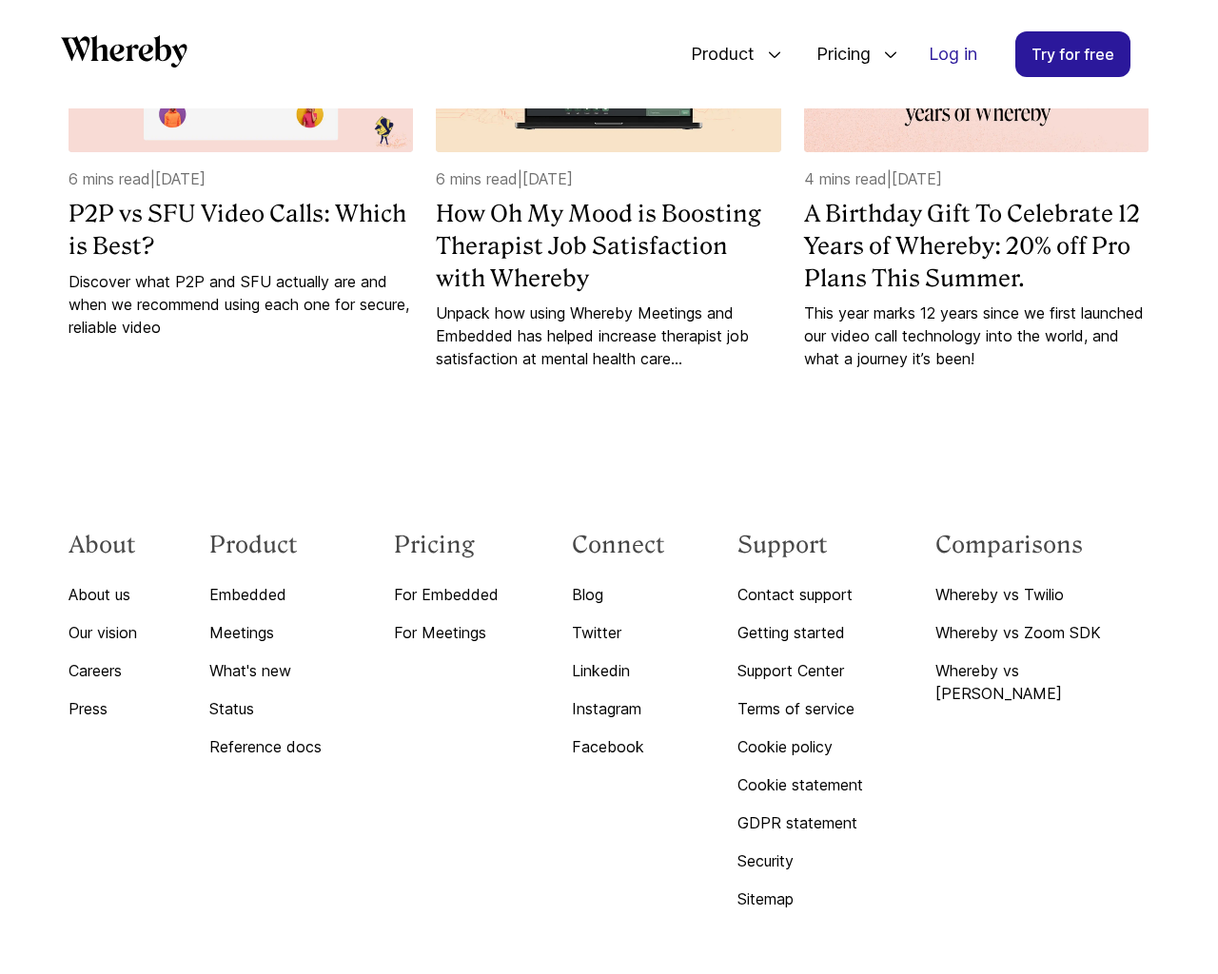
scroll to position [7163, 0]
